Goal: Information Seeking & Learning: Check status

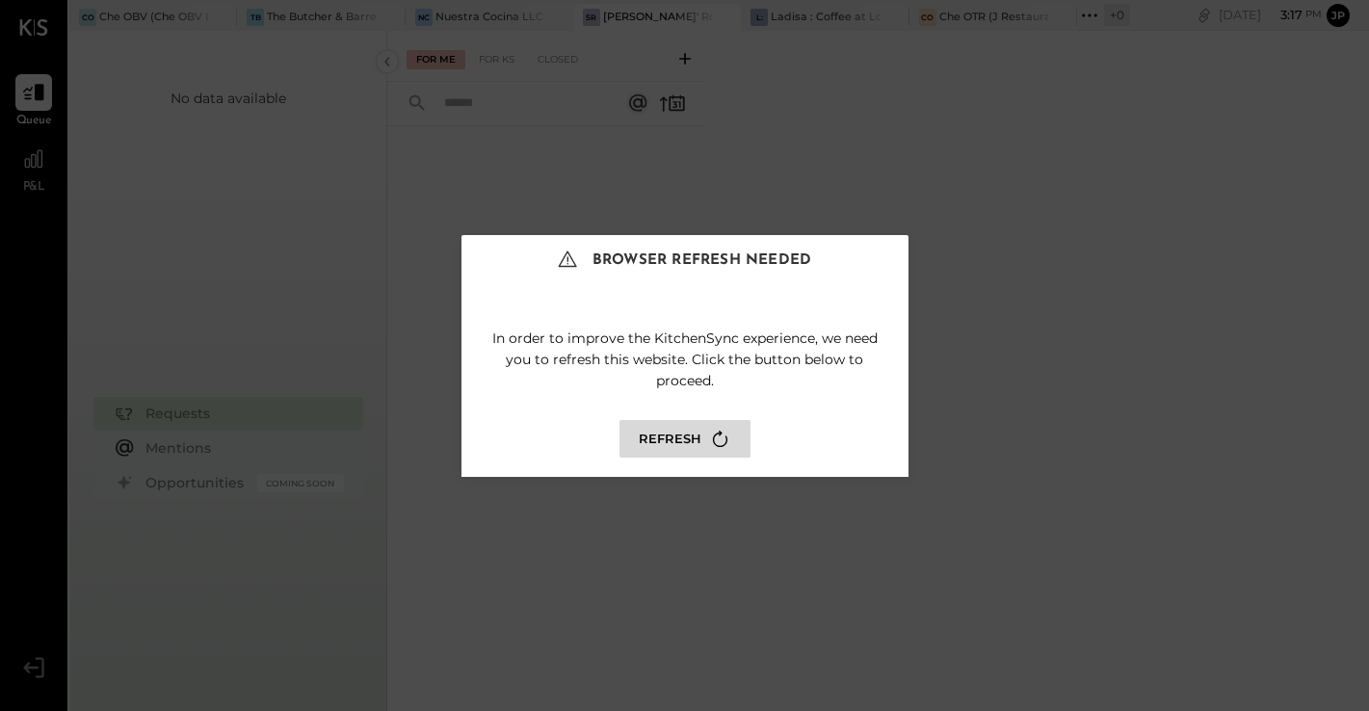
click at [657, 453] on button "Refresh" at bounding box center [684, 439] width 131 height 38
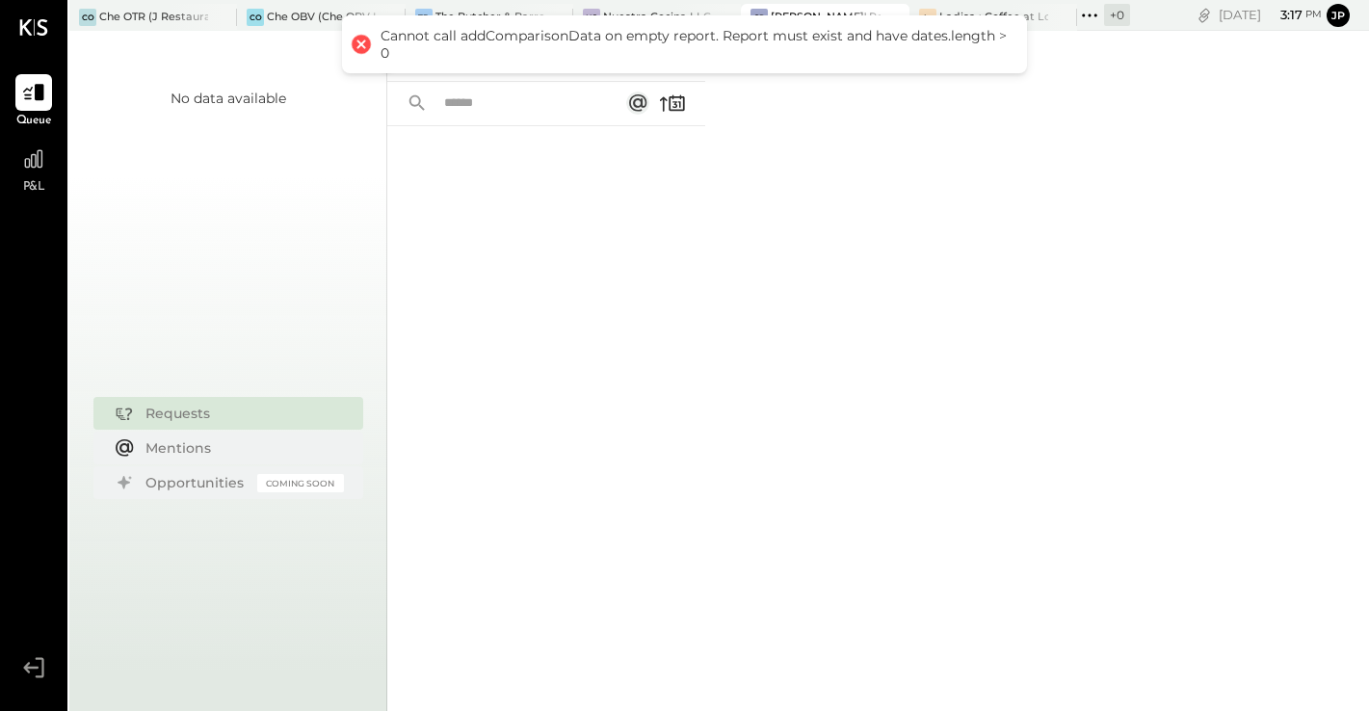
click at [363, 44] on div at bounding box center [361, 44] width 27 height 27
click at [43, 166] on icon at bounding box center [33, 158] width 25 height 25
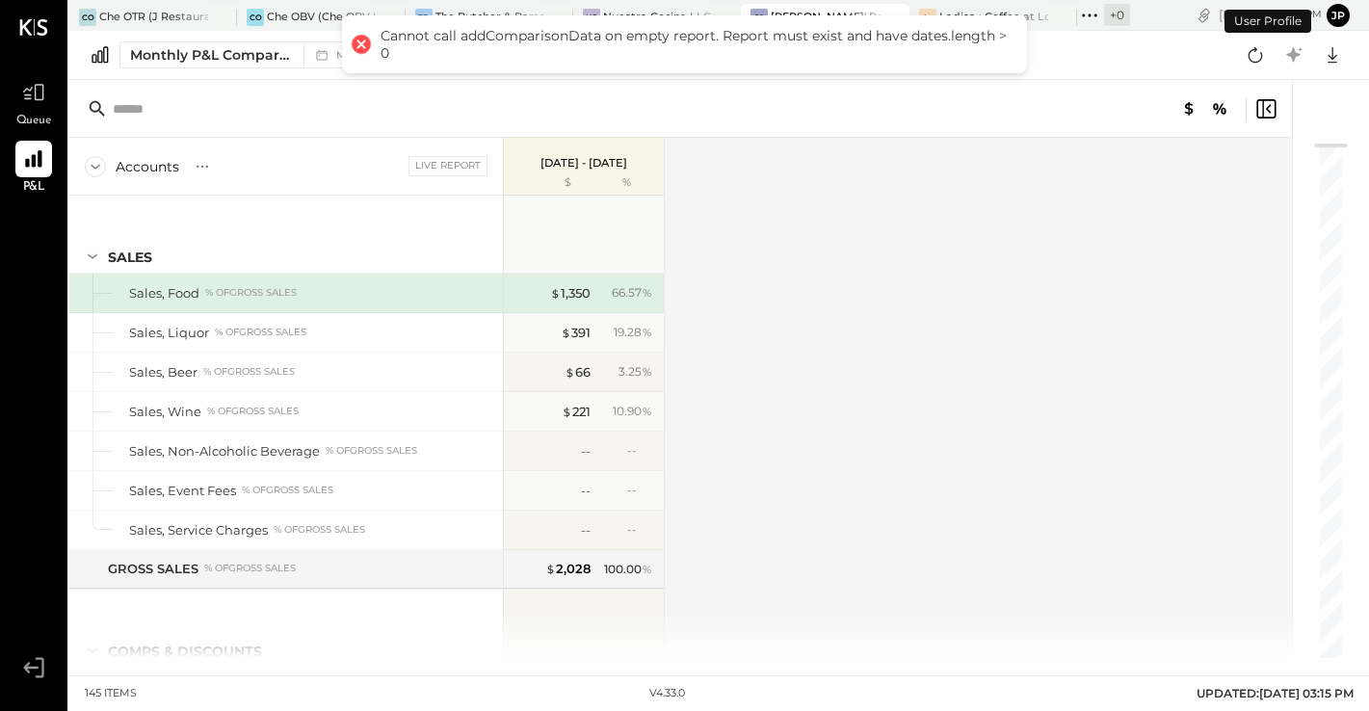
click at [360, 48] on div at bounding box center [361, 44] width 27 height 27
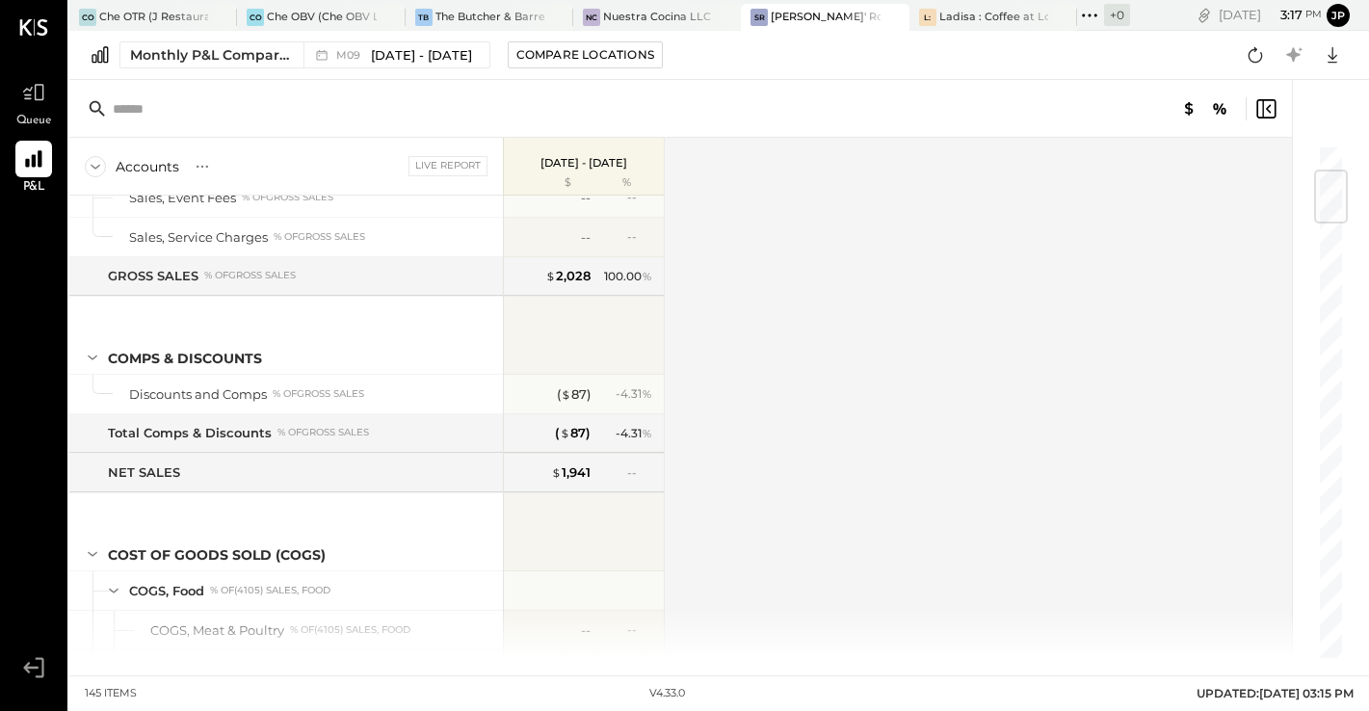
scroll to position [218, 0]
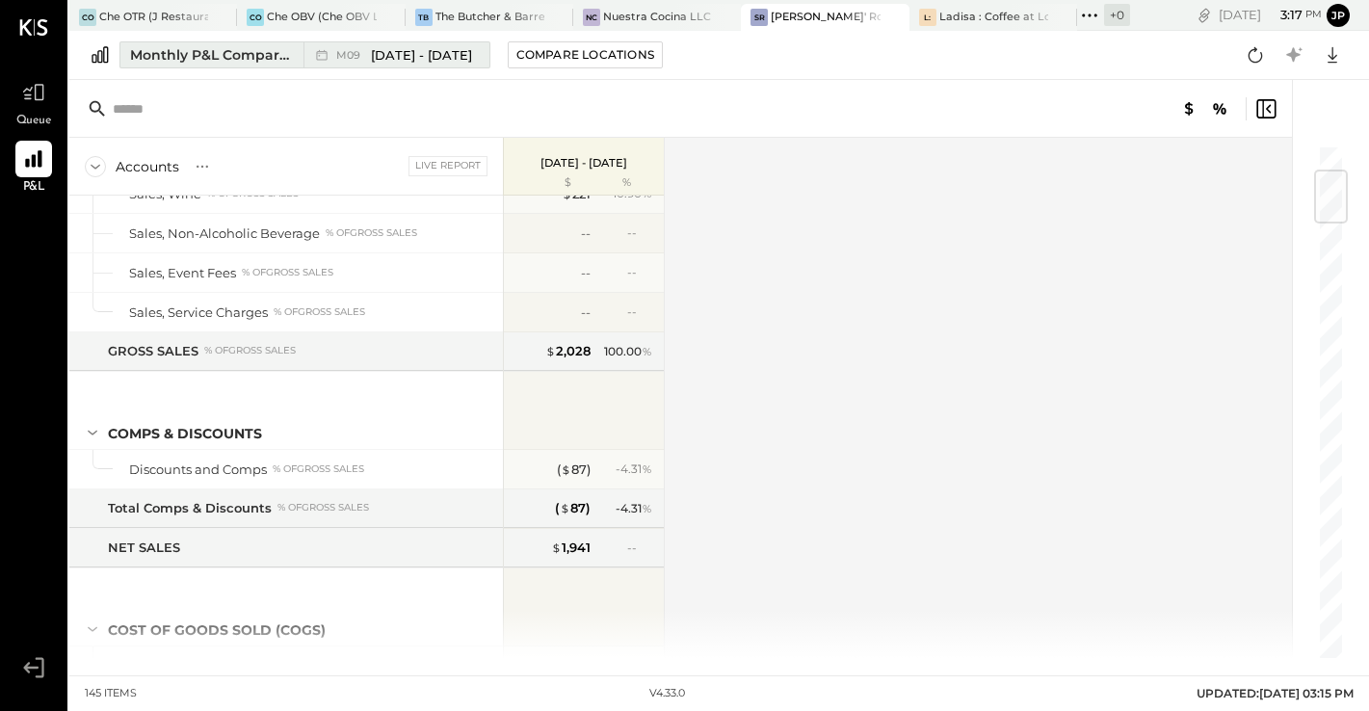
click at [432, 51] on span "[DATE] - [DATE]" at bounding box center [421, 55] width 101 height 18
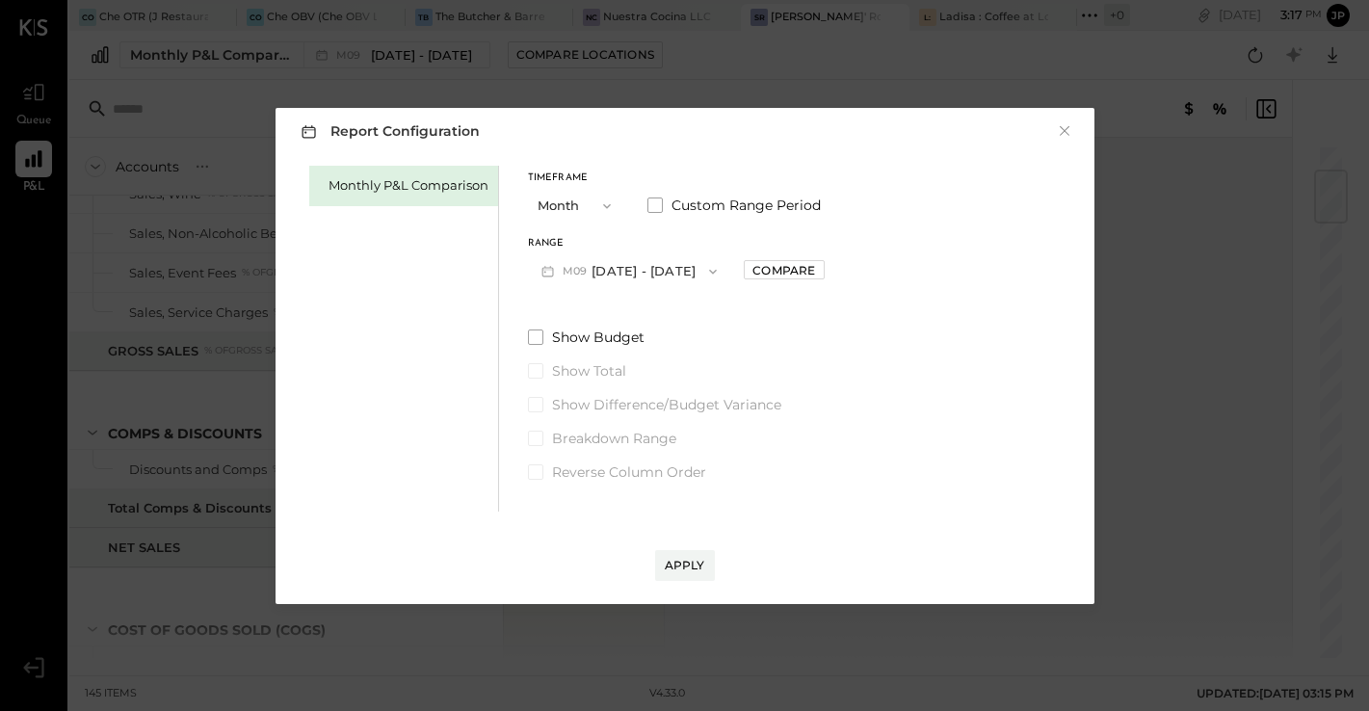
click at [600, 204] on icon "button" at bounding box center [606, 205] width 15 height 15
click at [575, 210] on span "Month" at bounding box center [562, 205] width 39 height 13
click at [705, 274] on icon "button" at bounding box center [712, 271] width 15 height 15
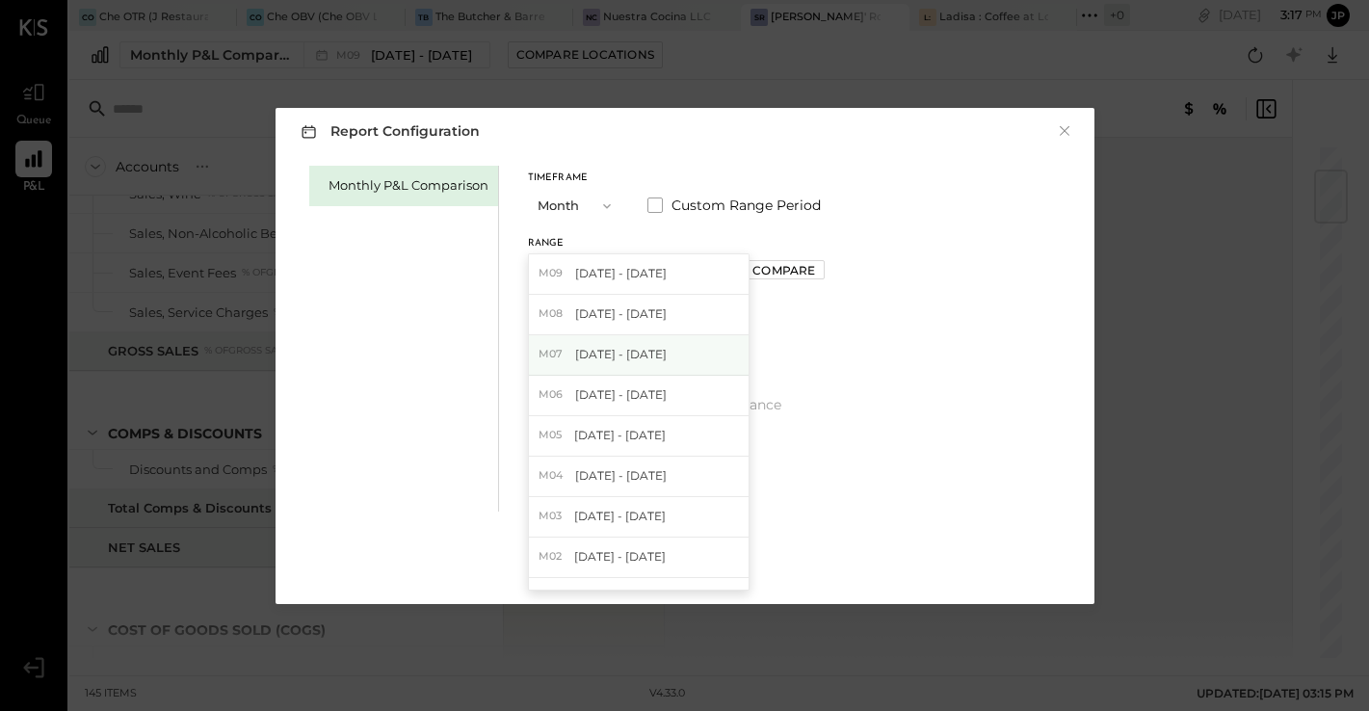
click at [666, 351] on div "M07 [DATE] - [DATE]" at bounding box center [639, 355] width 220 height 40
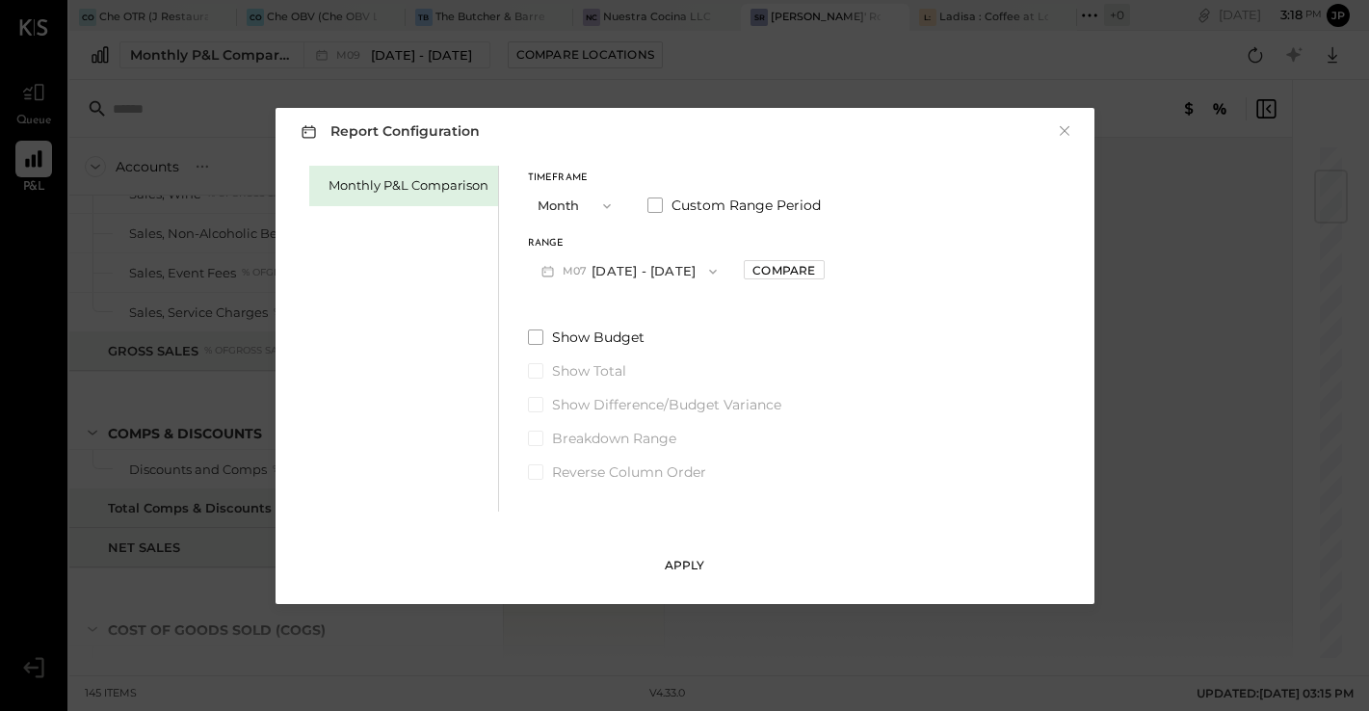
click at [678, 567] on div "Apply" at bounding box center [685, 565] width 40 height 16
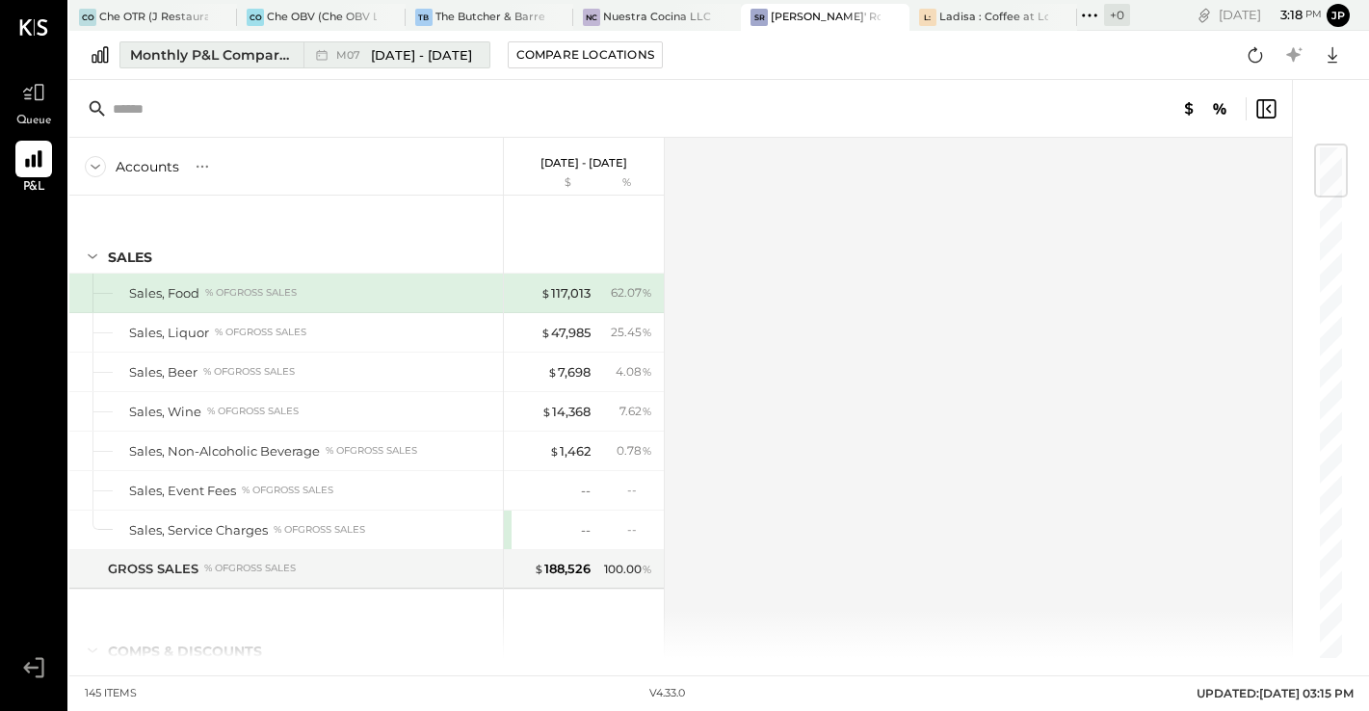
click at [449, 54] on span "[DATE] - [DATE]" at bounding box center [421, 55] width 101 height 18
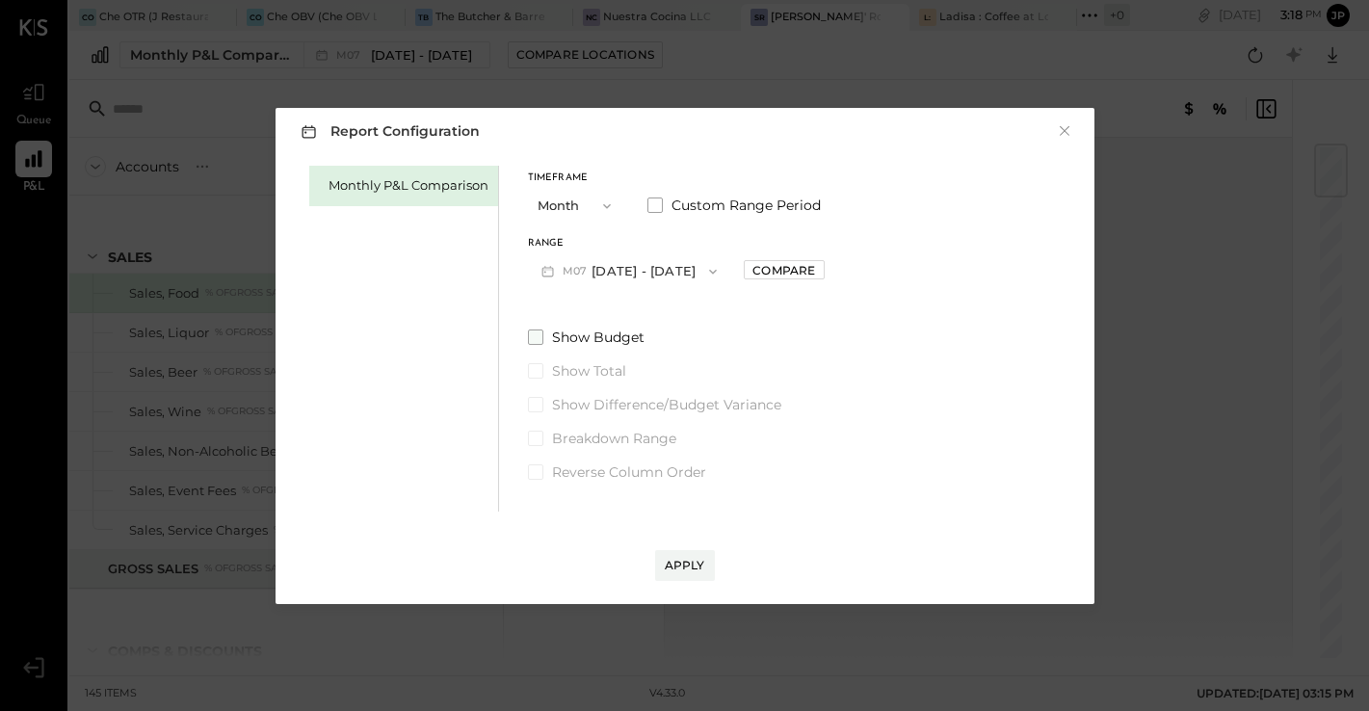
click at [535, 341] on span at bounding box center [535, 336] width 15 height 15
click at [531, 400] on span at bounding box center [535, 404] width 15 height 15
click at [692, 561] on div "Apply" at bounding box center [685, 565] width 40 height 16
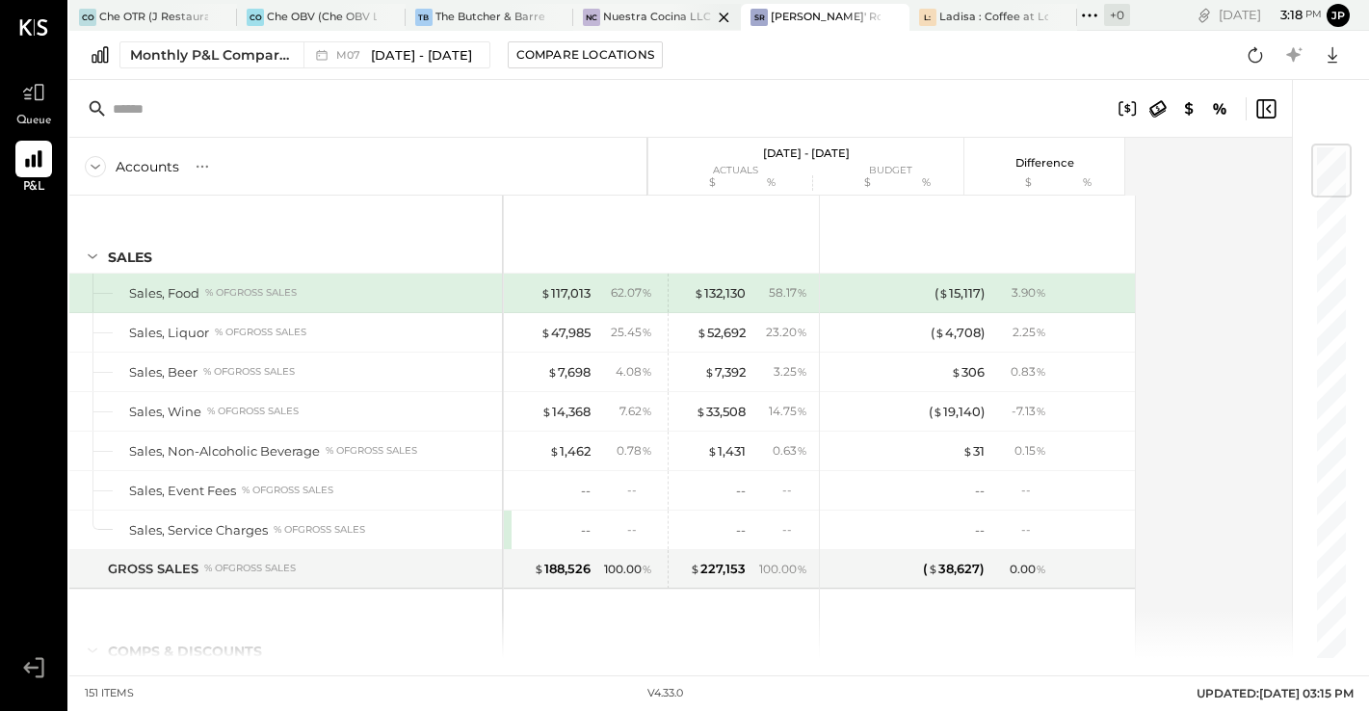
click at [634, 19] on div "Nuestra Cocina LLC - [GEOGRAPHIC_DATA]" at bounding box center [657, 17] width 109 height 15
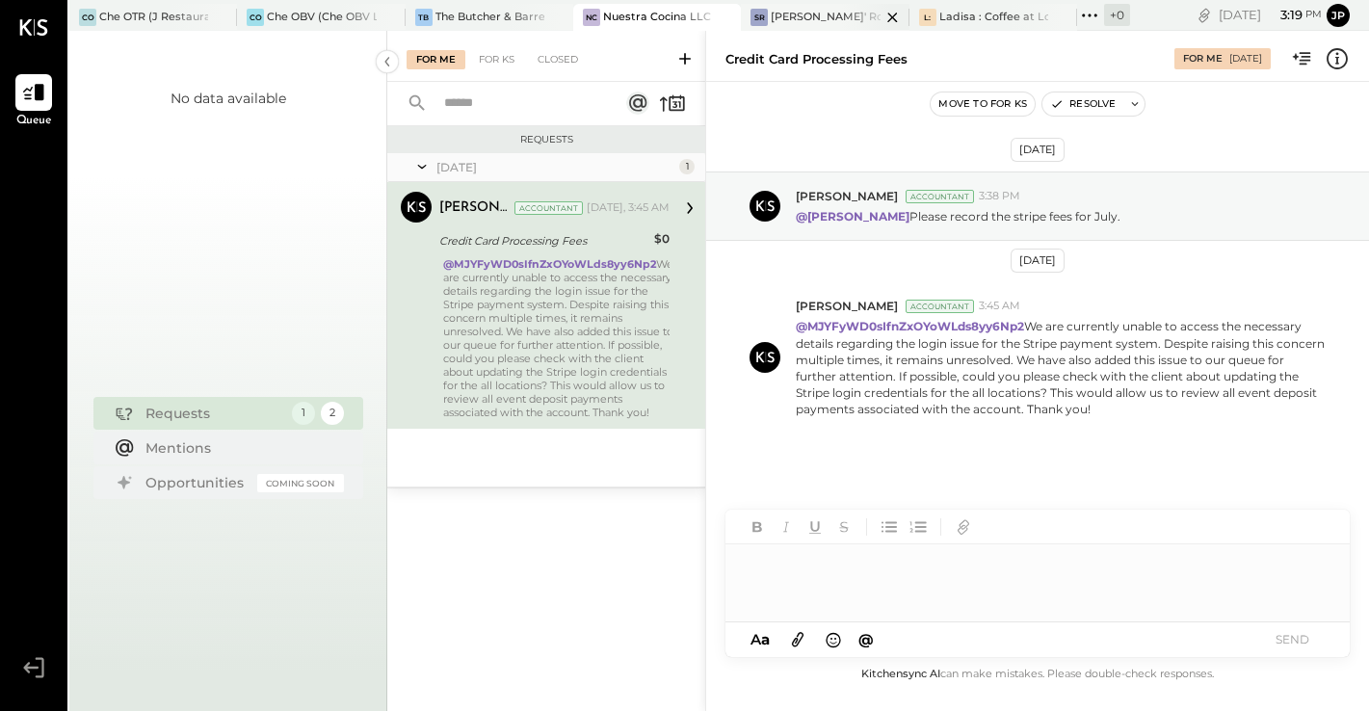
click at [829, 22] on div "[PERSON_NAME]' Rooftop - Ignite" at bounding box center [824, 17] width 109 height 15
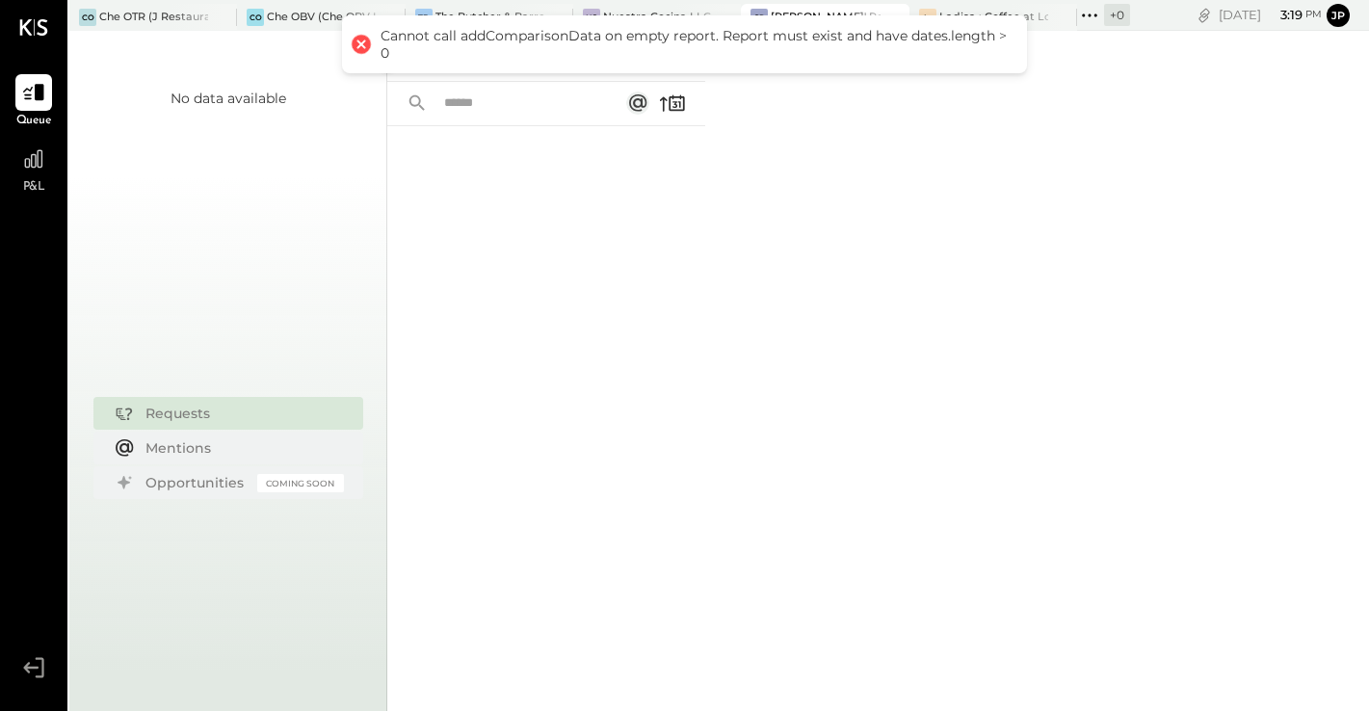
click at [360, 47] on div at bounding box center [361, 44] width 27 height 27
click at [360, 46] on div at bounding box center [361, 44] width 27 height 27
click at [617, 326] on div at bounding box center [546, 393] width 318 height 534
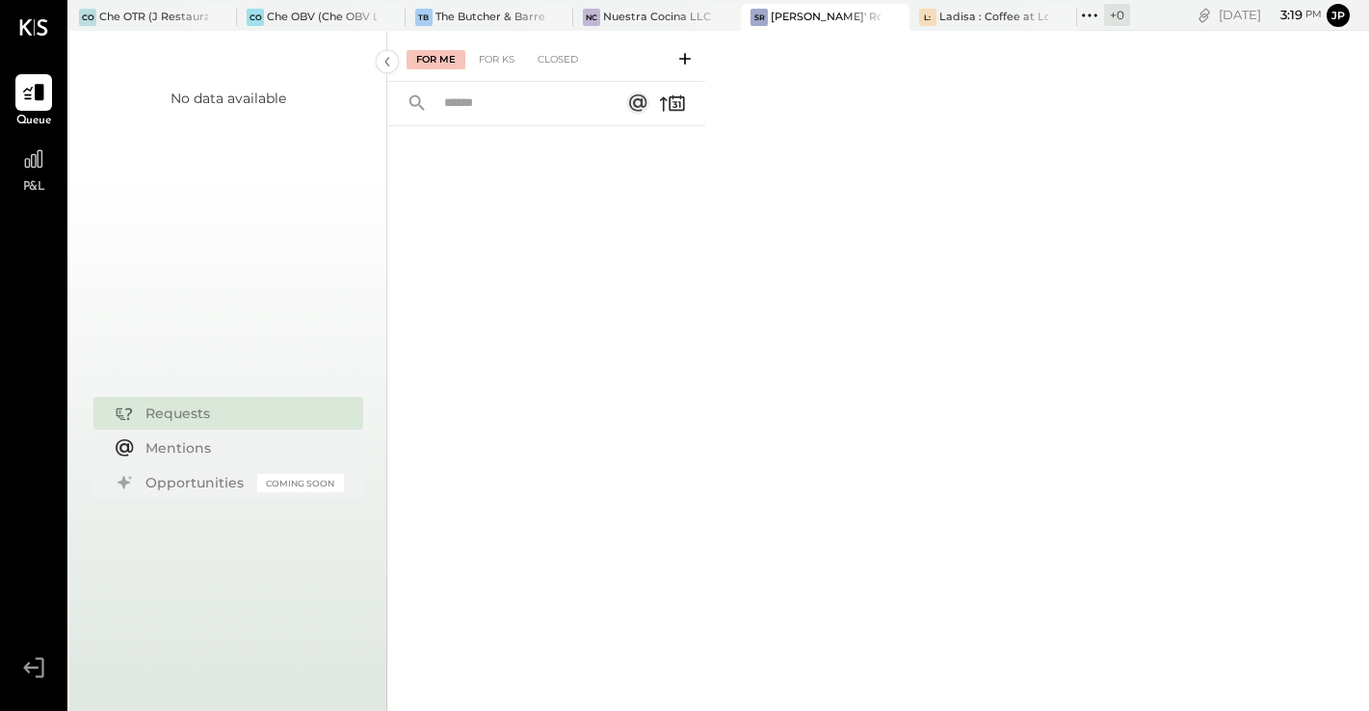
click at [27, 187] on span "P&L" at bounding box center [34, 187] width 22 height 17
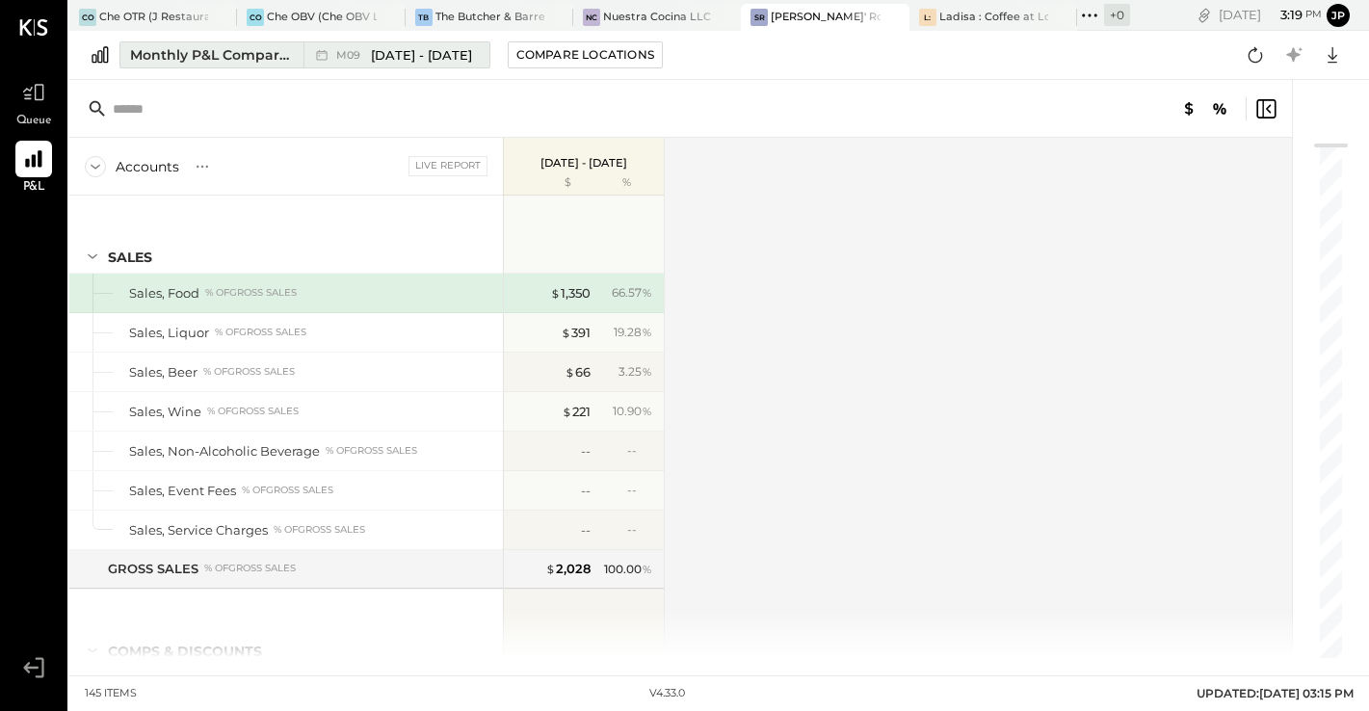
click at [371, 50] on span "[DATE] - [DATE]" at bounding box center [421, 55] width 101 height 18
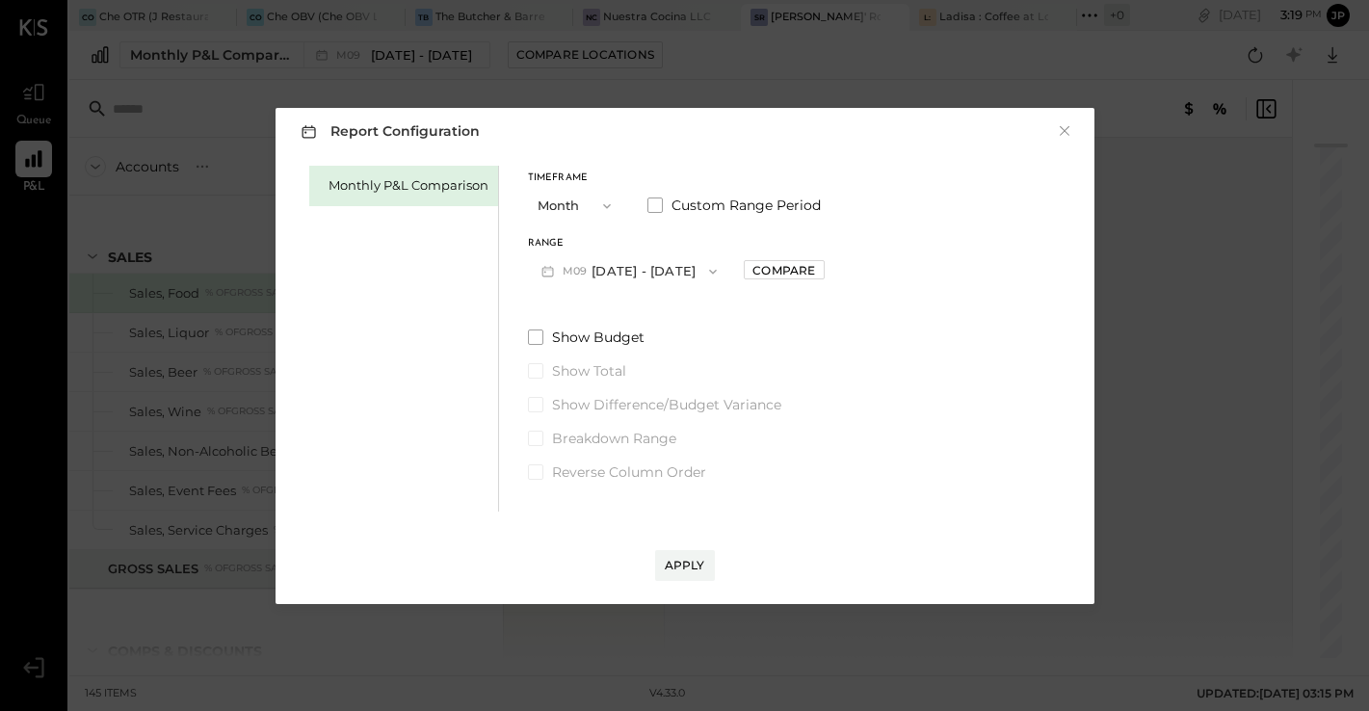
click at [706, 270] on icon "button" at bounding box center [712, 271] width 15 height 15
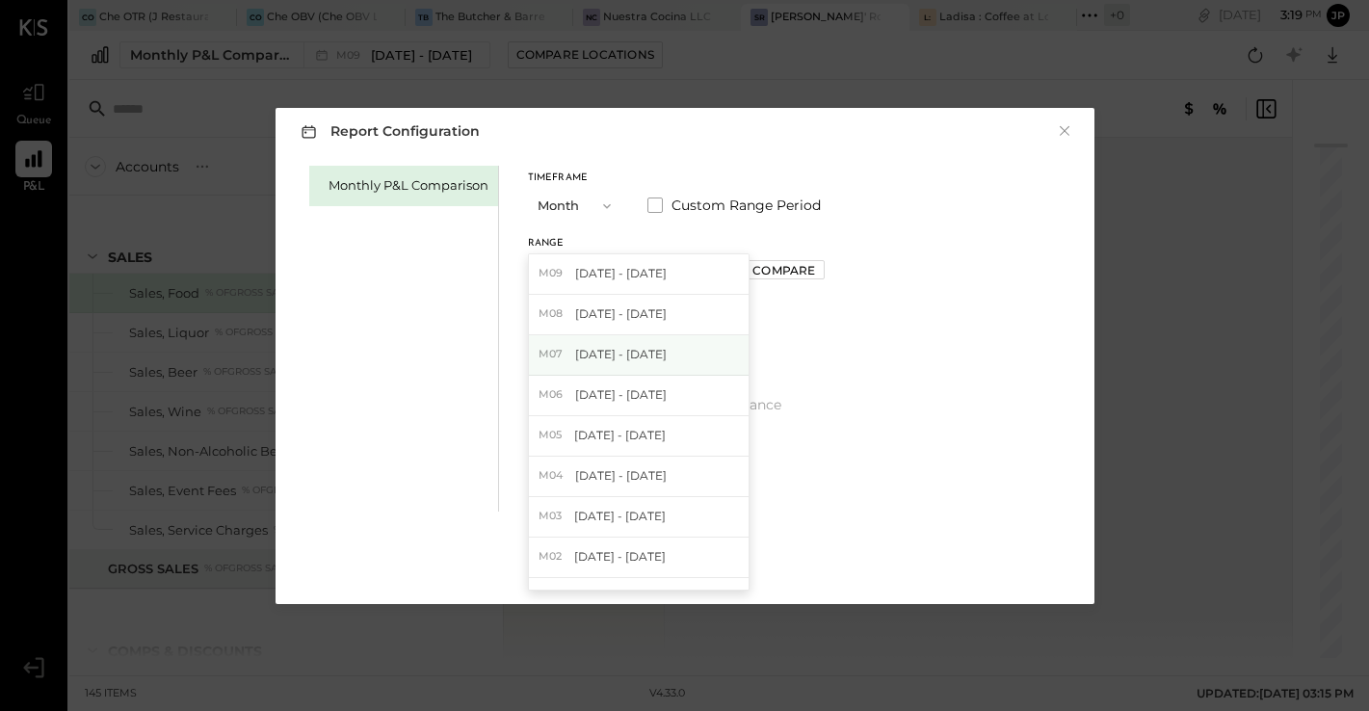
click at [647, 364] on div "M07 [DATE] - [DATE]" at bounding box center [639, 355] width 220 height 40
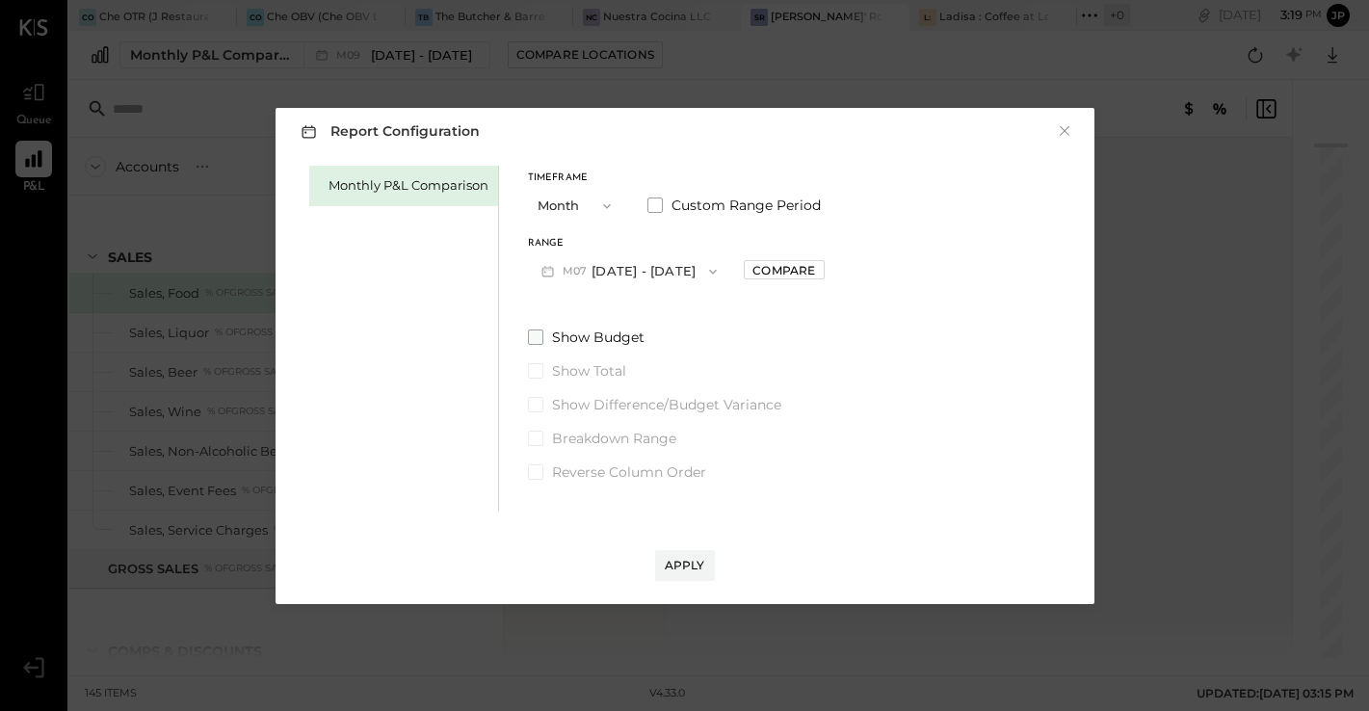
click at [573, 335] on span "Show Budget" at bounding box center [598, 336] width 92 height 19
click at [680, 554] on button "Apply" at bounding box center [685, 565] width 60 height 31
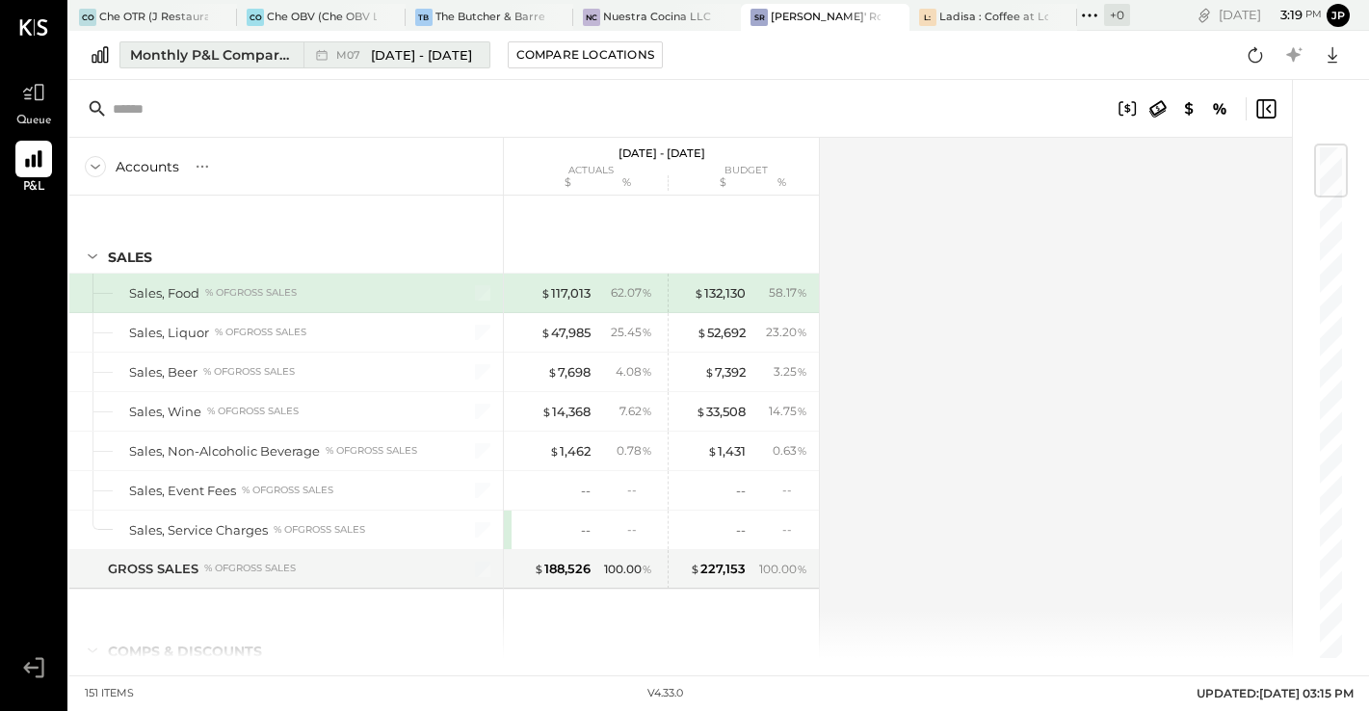
click at [425, 56] on span "[DATE] - [DATE]" at bounding box center [421, 55] width 101 height 18
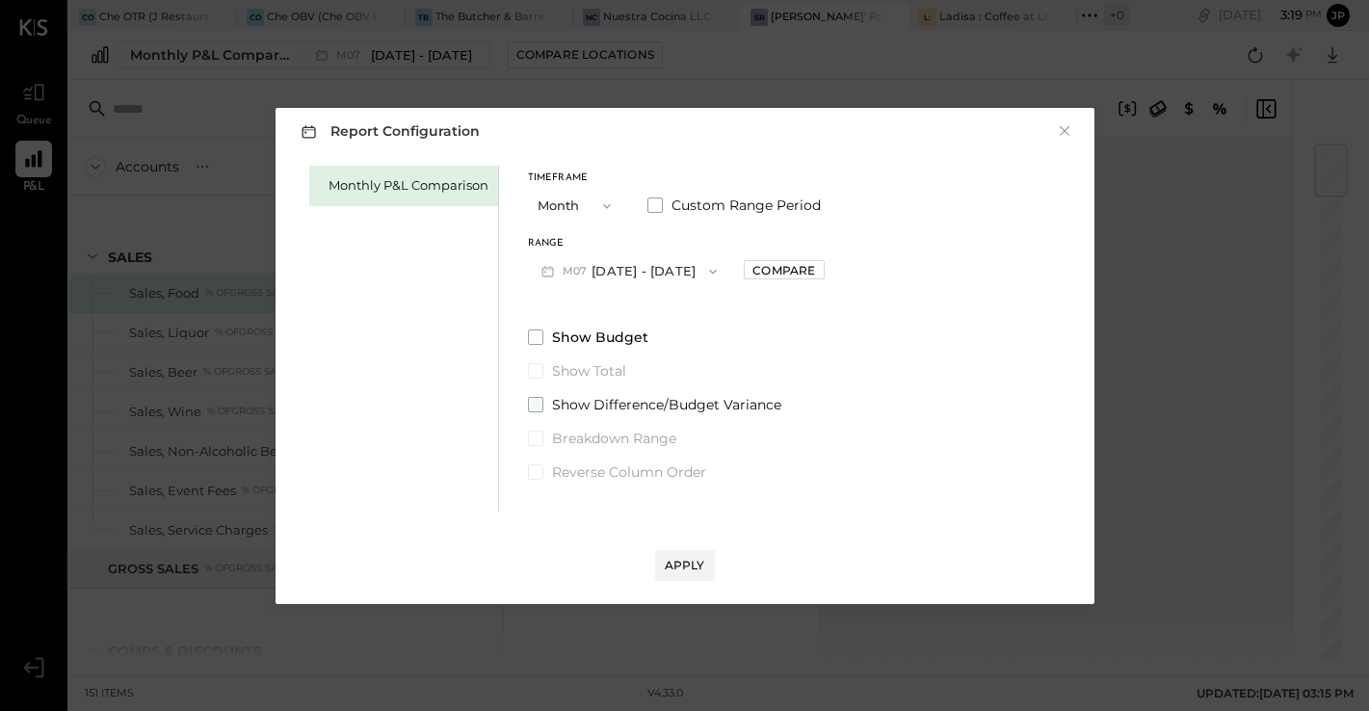
click at [531, 403] on span at bounding box center [535, 404] width 15 height 15
click at [674, 561] on div "Apply" at bounding box center [685, 565] width 40 height 16
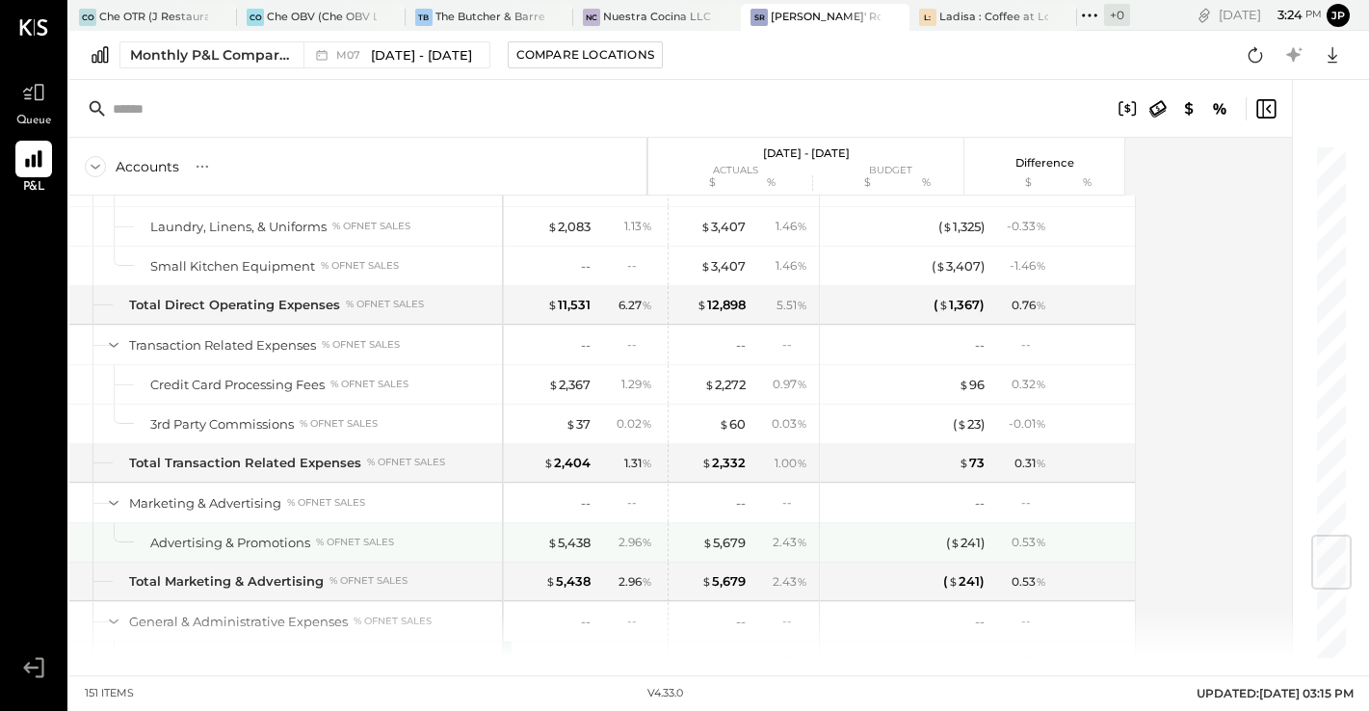
scroll to position [3326, 0]
